Goal: Information Seeking & Learning: Learn about a topic

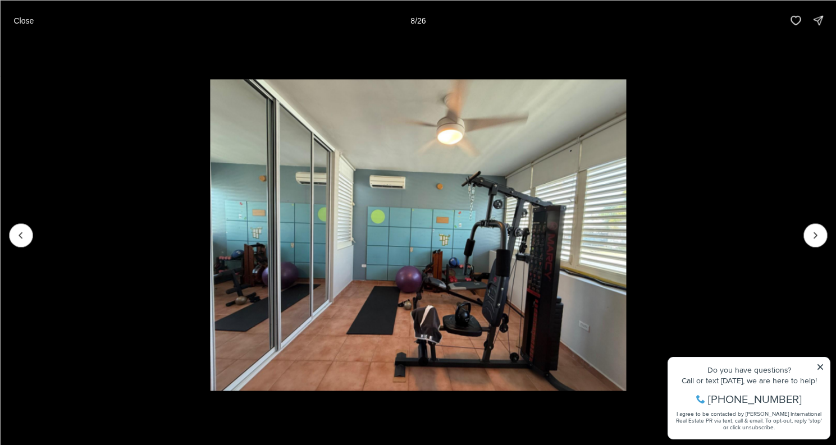
click at [625, 239] on img "8 of 26" at bounding box center [417, 235] width 415 height 312
click at [819, 239] on icon "Next slide" at bounding box center [815, 235] width 11 height 11
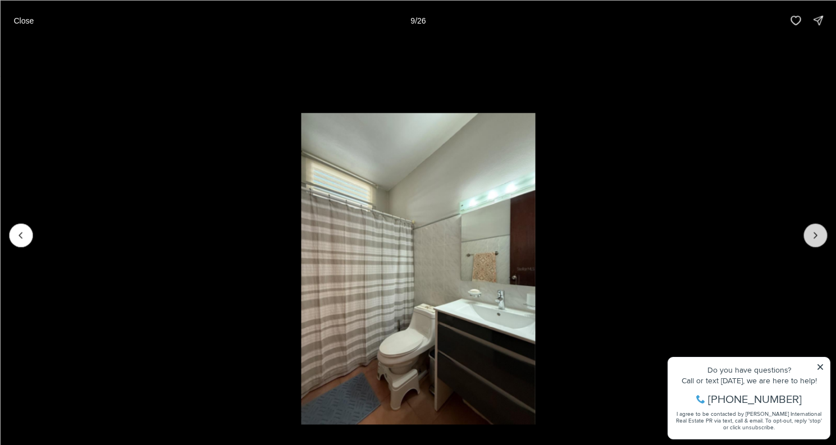
click at [819, 239] on icon "Next slide" at bounding box center [815, 235] width 11 height 11
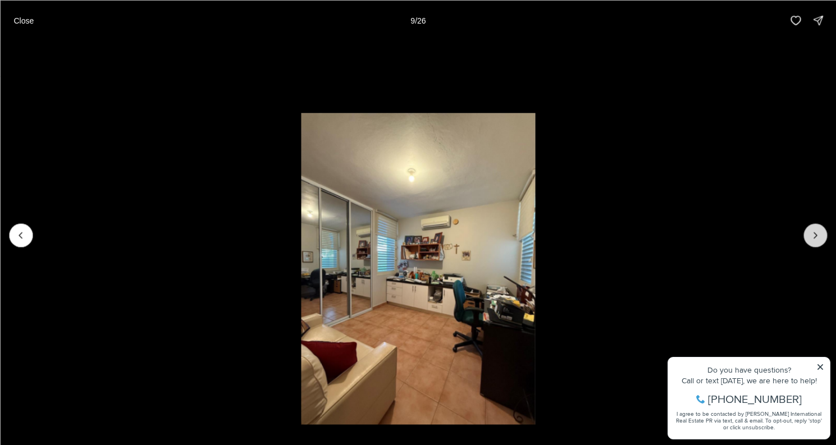
click at [819, 240] on icon "Next slide" at bounding box center [815, 235] width 11 height 11
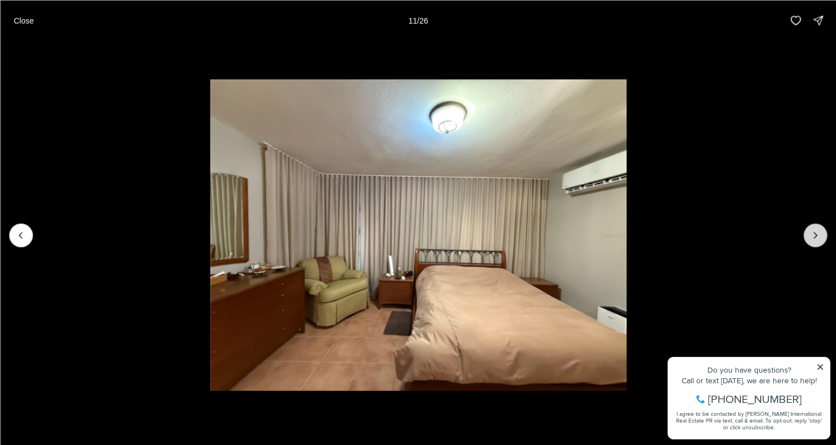
click at [819, 240] on icon "Next slide" at bounding box center [815, 235] width 11 height 11
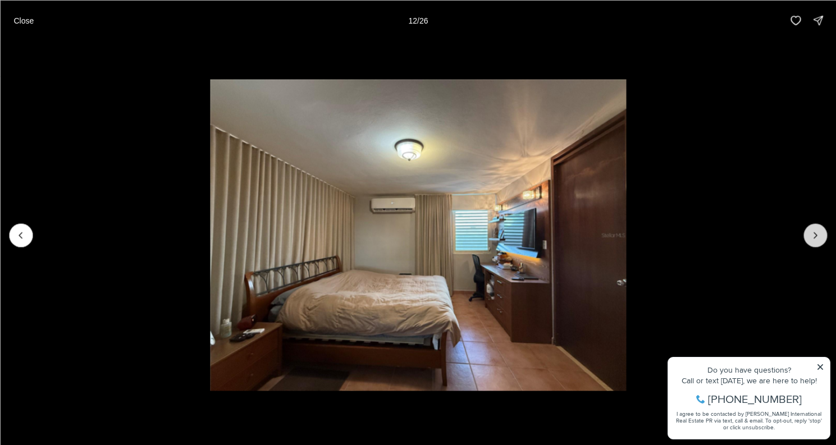
click at [818, 240] on icon "Next slide" at bounding box center [815, 235] width 11 height 11
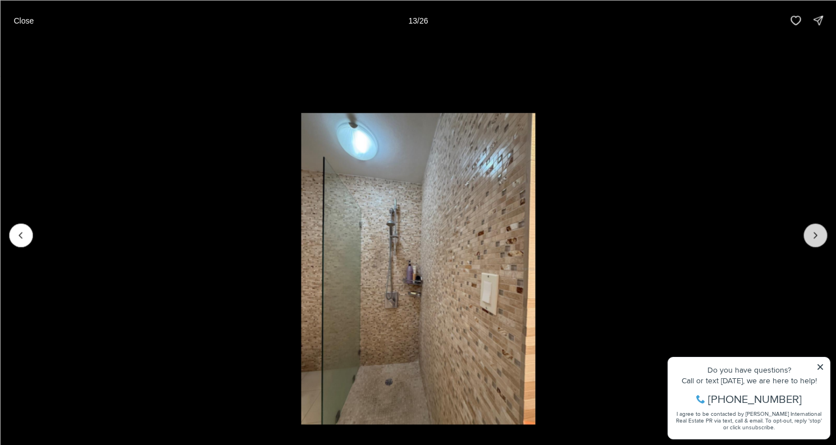
click at [818, 240] on icon "Next slide" at bounding box center [815, 235] width 11 height 11
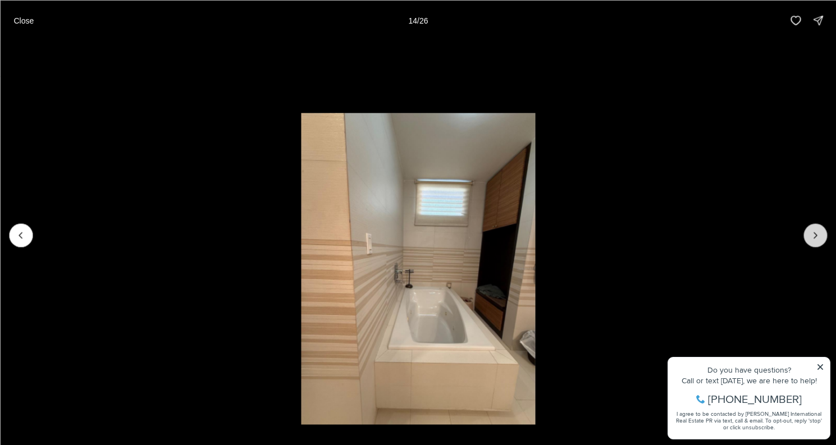
click at [817, 240] on icon "Next slide" at bounding box center [815, 235] width 11 height 11
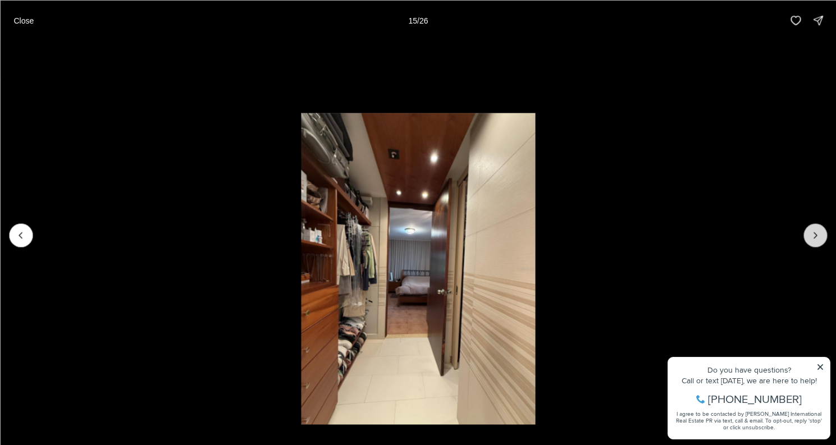
click at [817, 241] on button "Next slide" at bounding box center [815, 235] width 24 height 24
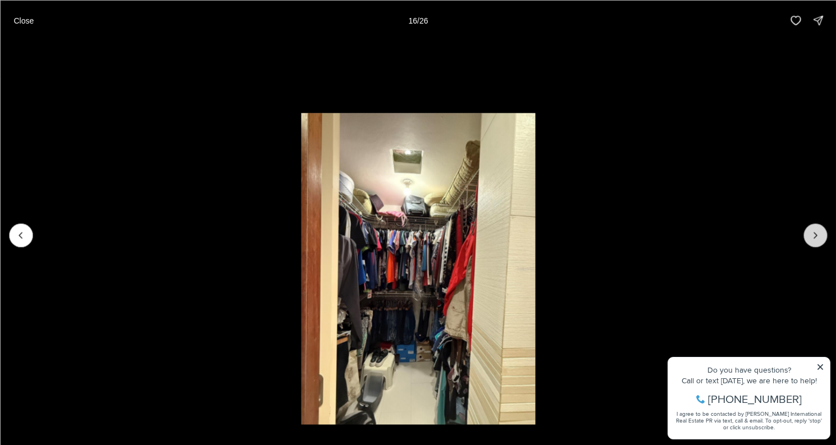
click at [817, 241] on button "Next slide" at bounding box center [815, 235] width 24 height 24
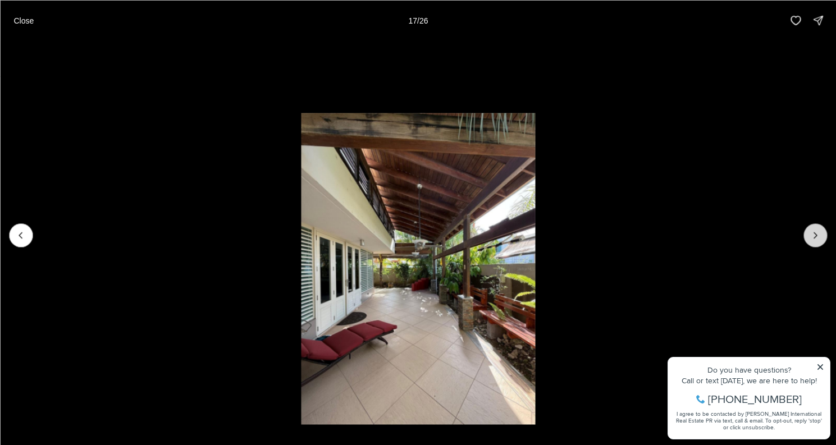
click at [817, 241] on button "Next slide" at bounding box center [815, 235] width 24 height 24
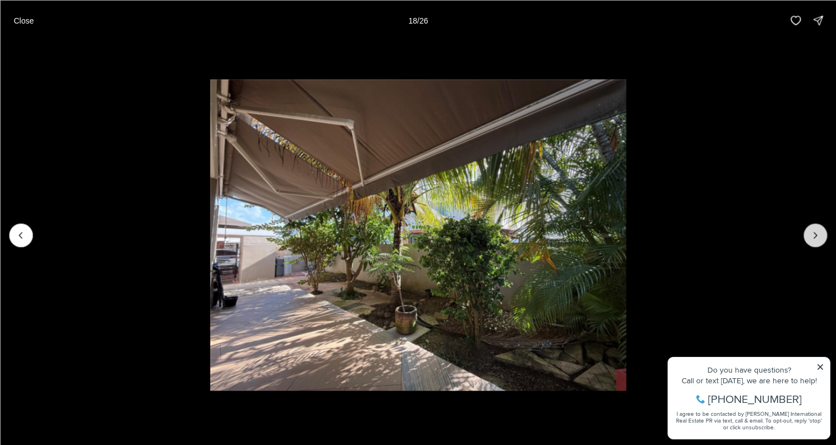
click at [817, 241] on button "Next slide" at bounding box center [815, 235] width 24 height 24
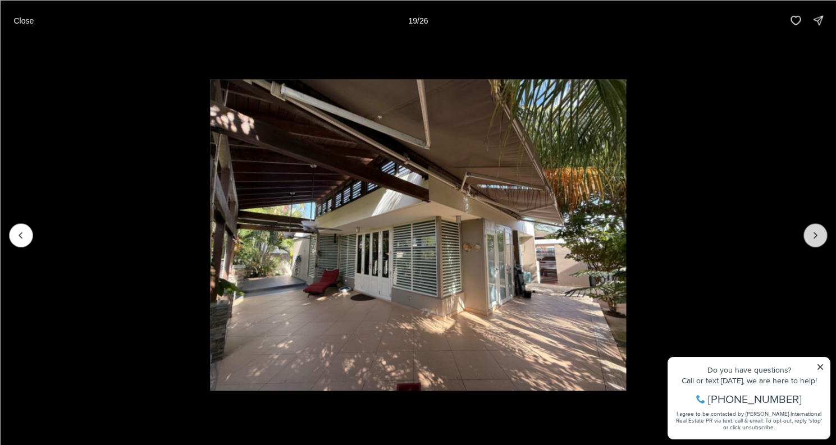
click at [817, 241] on button "Next slide" at bounding box center [815, 235] width 24 height 24
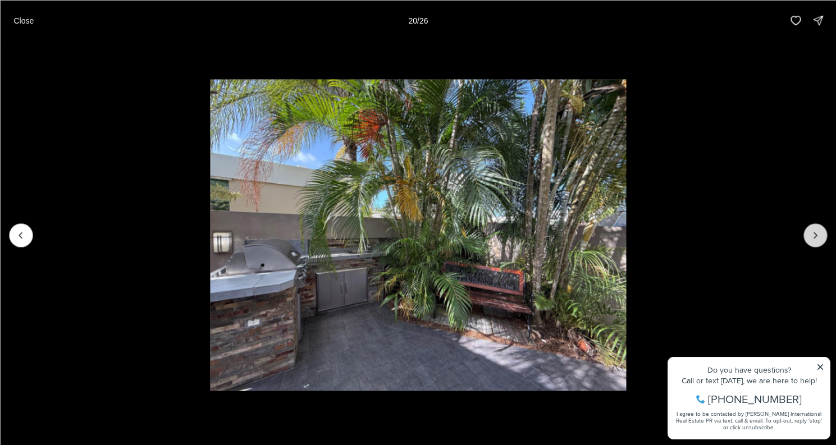
click at [817, 241] on button "Next slide" at bounding box center [815, 235] width 24 height 24
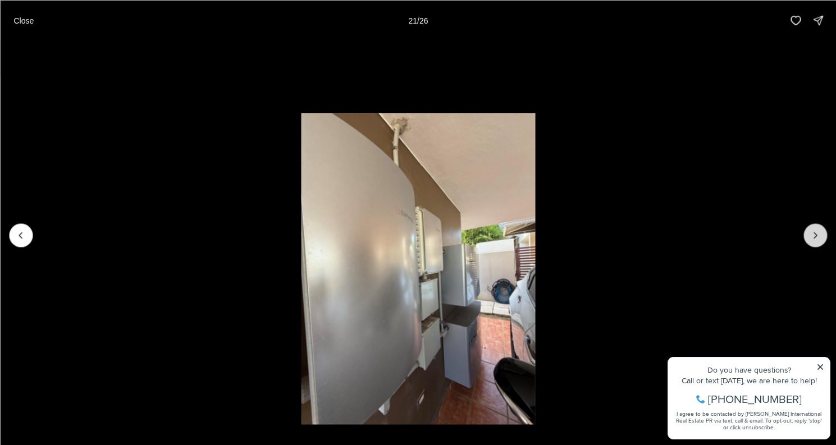
click at [817, 241] on button "Next slide" at bounding box center [815, 235] width 24 height 24
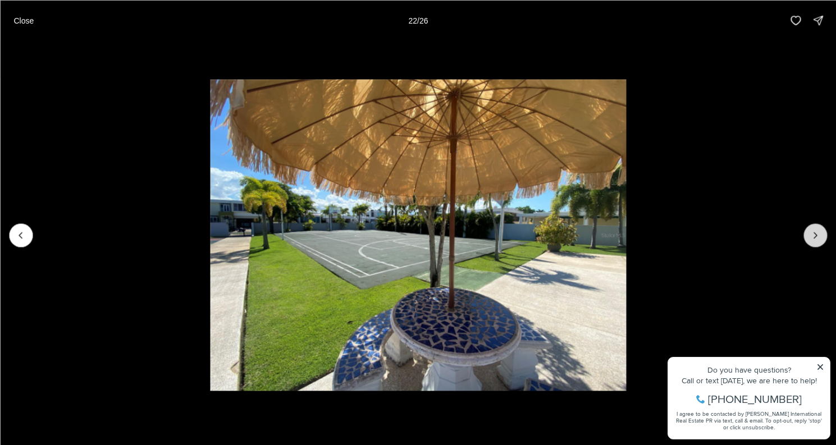
click at [817, 241] on button "Next slide" at bounding box center [815, 235] width 24 height 24
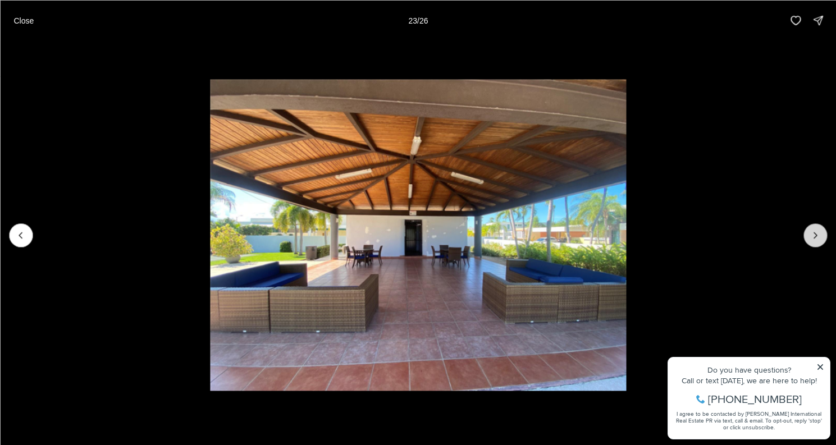
click at [817, 241] on button "Next slide" at bounding box center [815, 235] width 24 height 24
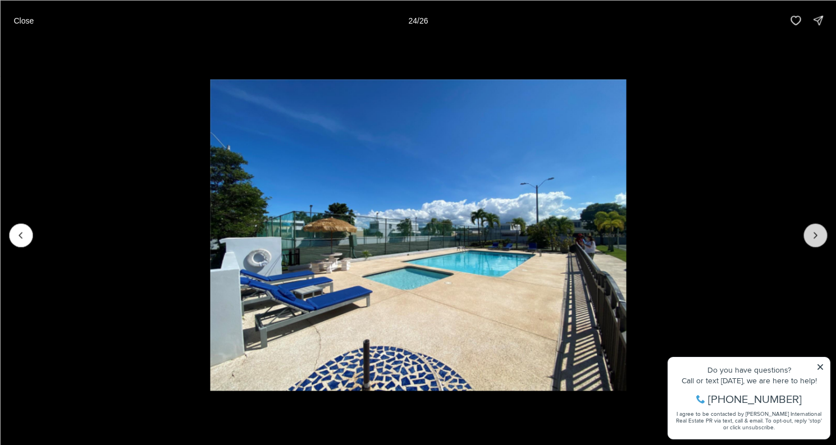
click at [817, 241] on button "Next slide" at bounding box center [815, 235] width 24 height 24
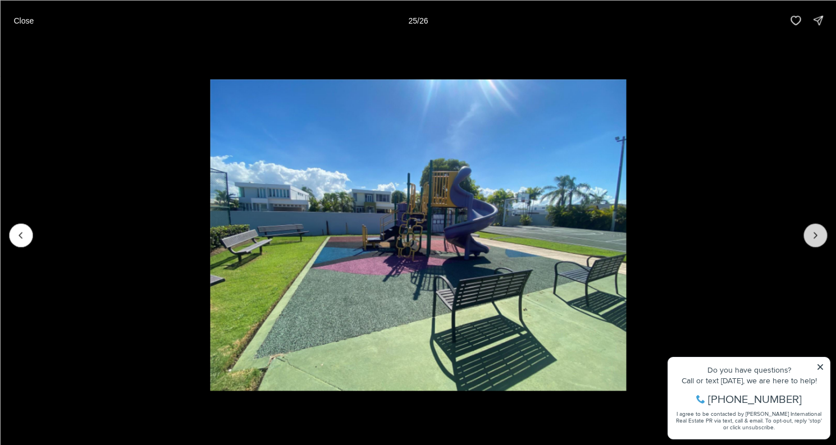
click at [817, 241] on button "Next slide" at bounding box center [815, 235] width 24 height 24
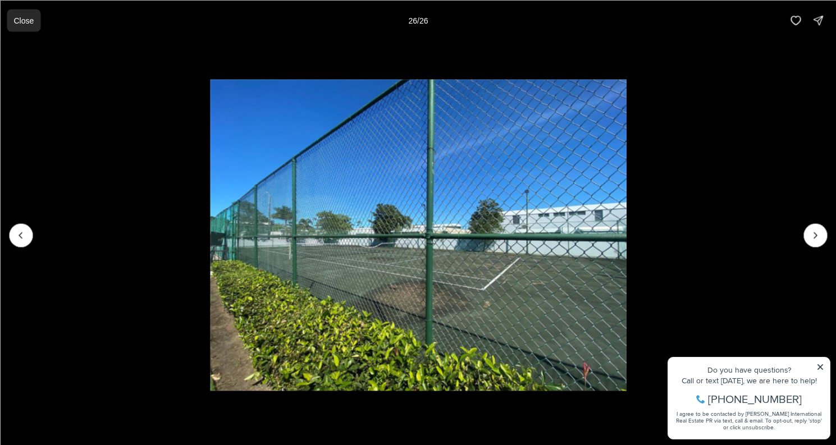
click at [22, 22] on p "Close" at bounding box center [23, 20] width 20 height 9
